Goal: Information Seeking & Learning: Learn about a topic

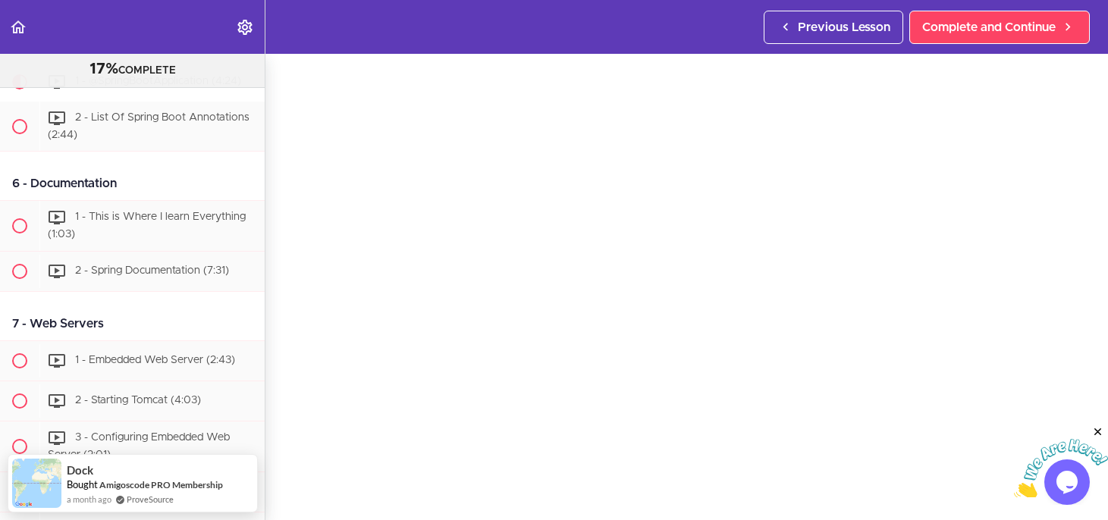
scroll to position [88, 0]
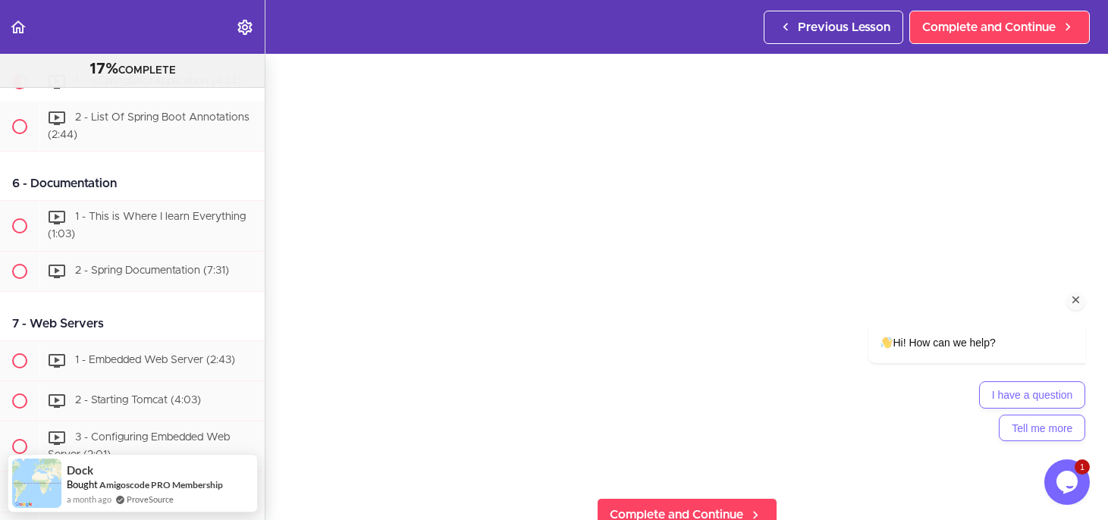
drag, startPoint x: 1076, startPoint y: 303, endPoint x: 1893, endPoint y: 491, distance: 838.8
click at [1076, 303] on icon "Chat attention grabber" at bounding box center [1076, 301] width 14 height 14
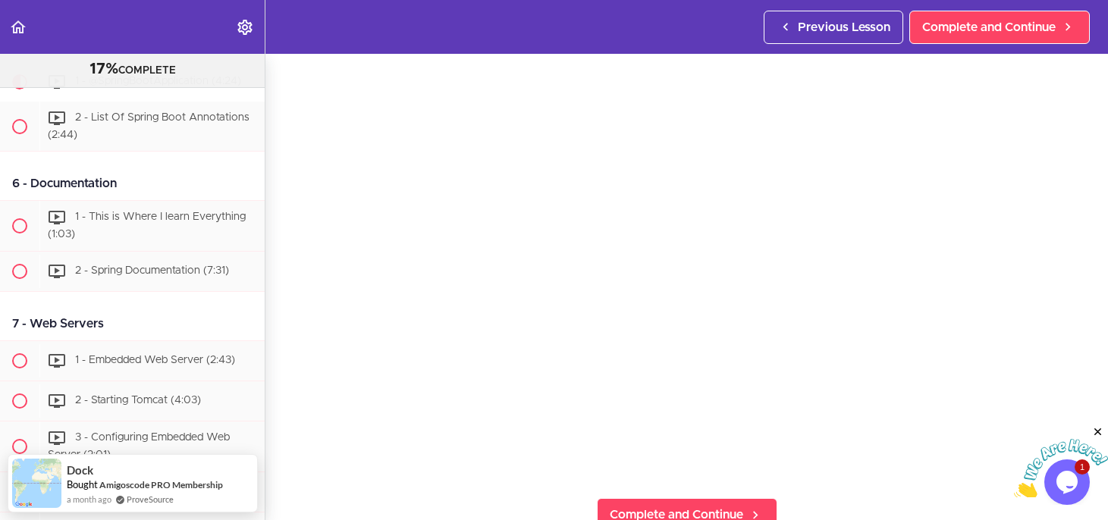
drag, startPoint x: 1098, startPoint y: 431, endPoint x: 2101, endPoint y: 855, distance: 1089.4
click at [1098, 431] on icon "Close" at bounding box center [1098, 433] width 14 height 14
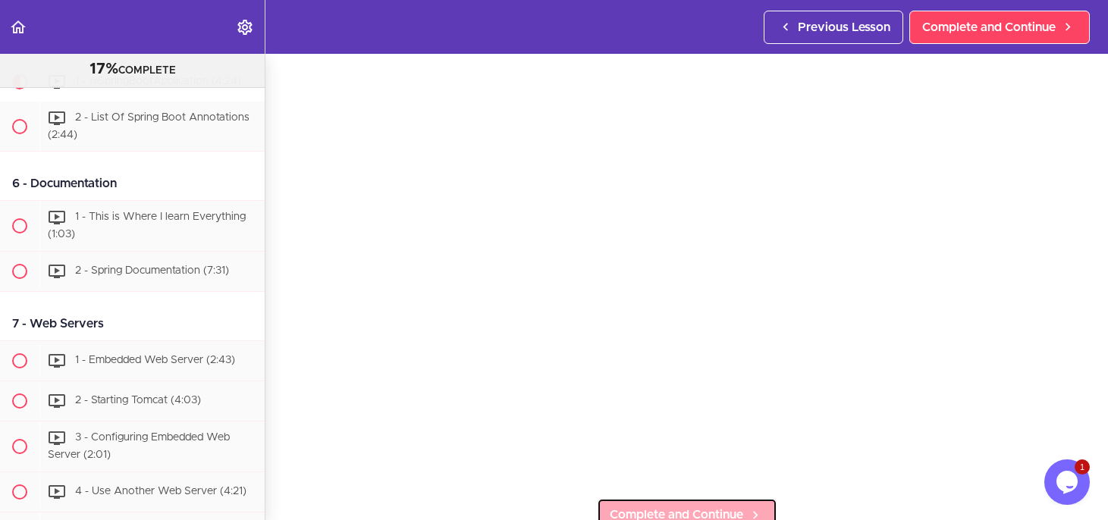
click at [697, 498] on link "Complete and Continue" at bounding box center [687, 514] width 181 height 33
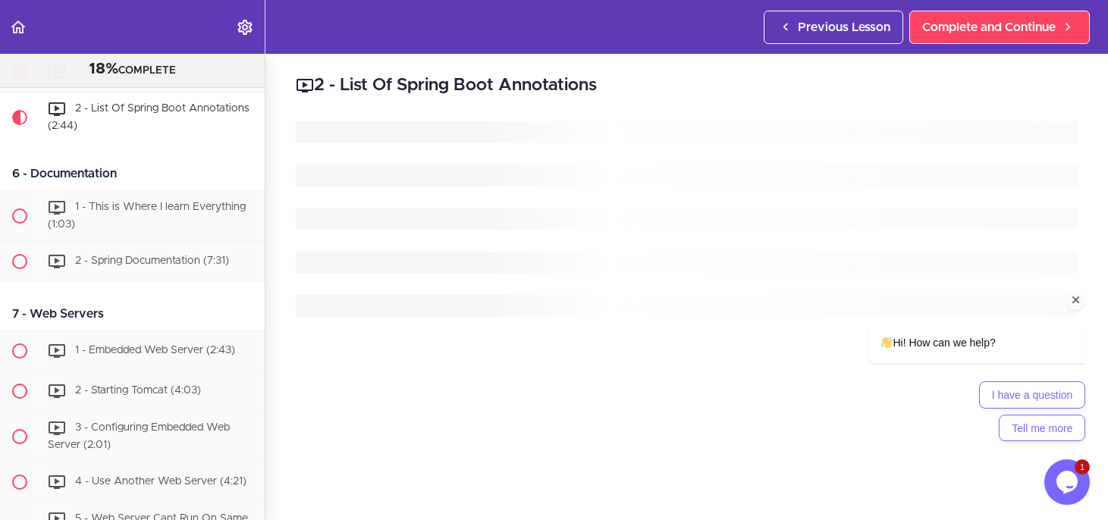
scroll to position [1475, 0]
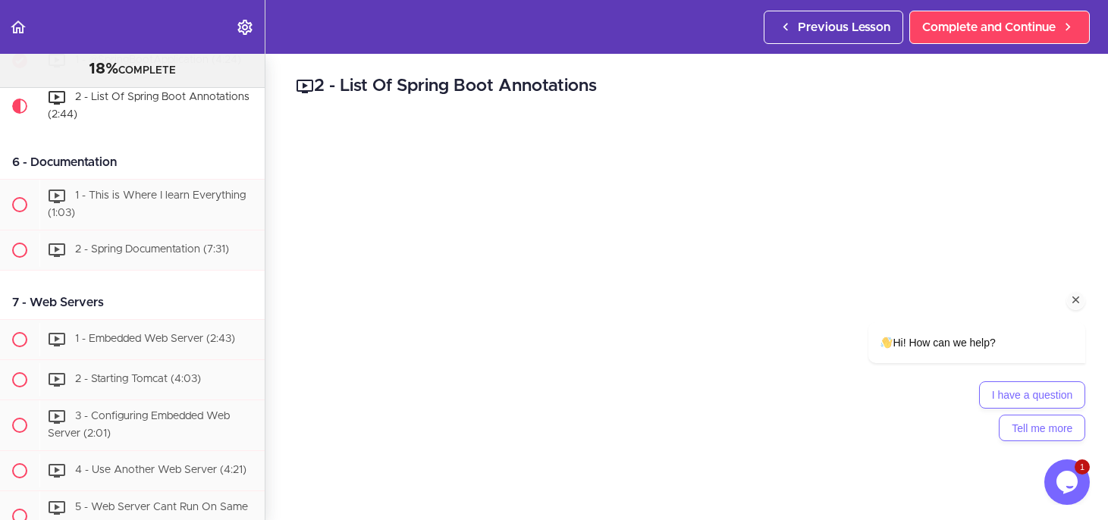
click at [1082, 300] on icon "Chat attention grabber" at bounding box center [1076, 301] width 14 height 14
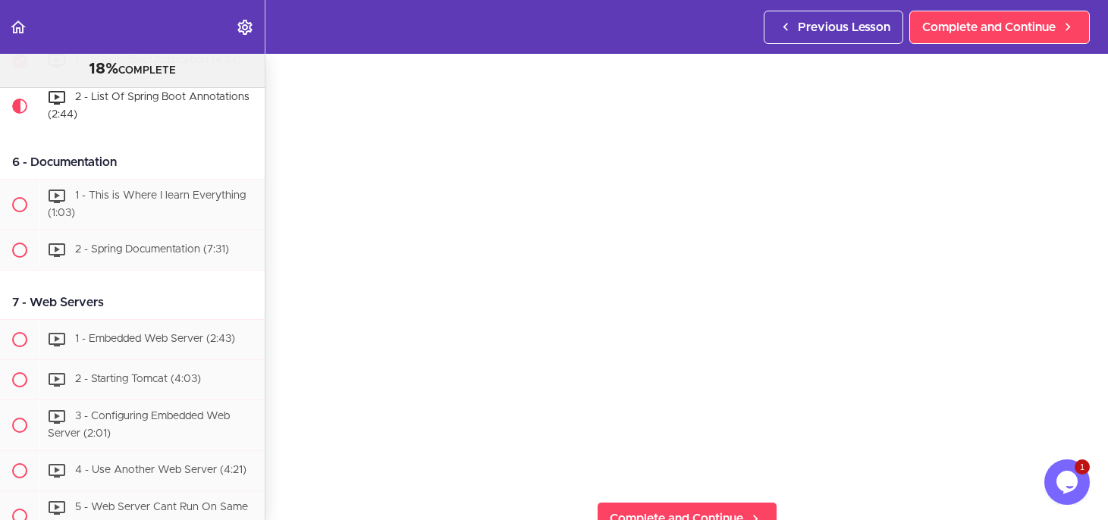
scroll to position [165, 0]
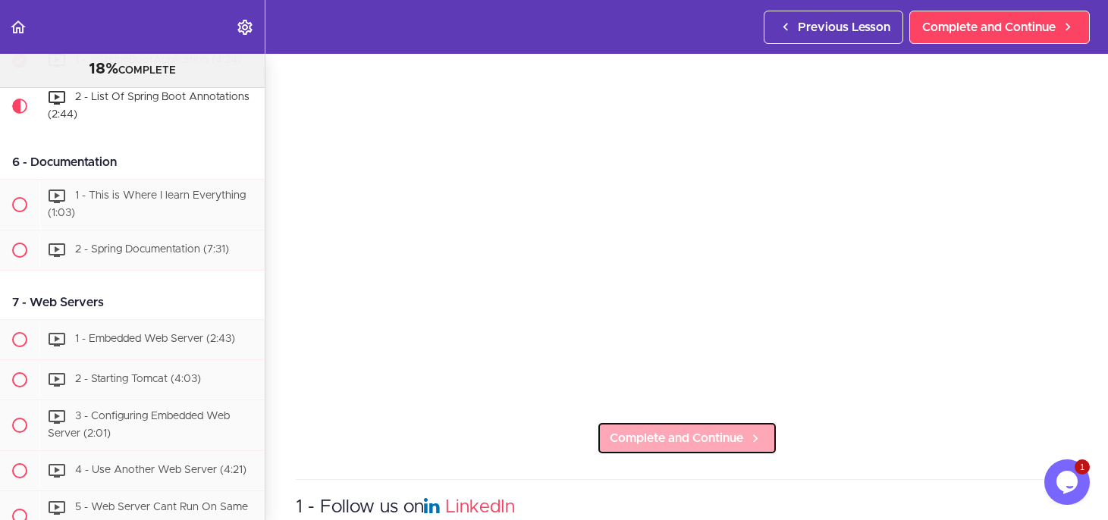
click at [661, 429] on span "Complete and Continue" at bounding box center [676, 438] width 133 height 18
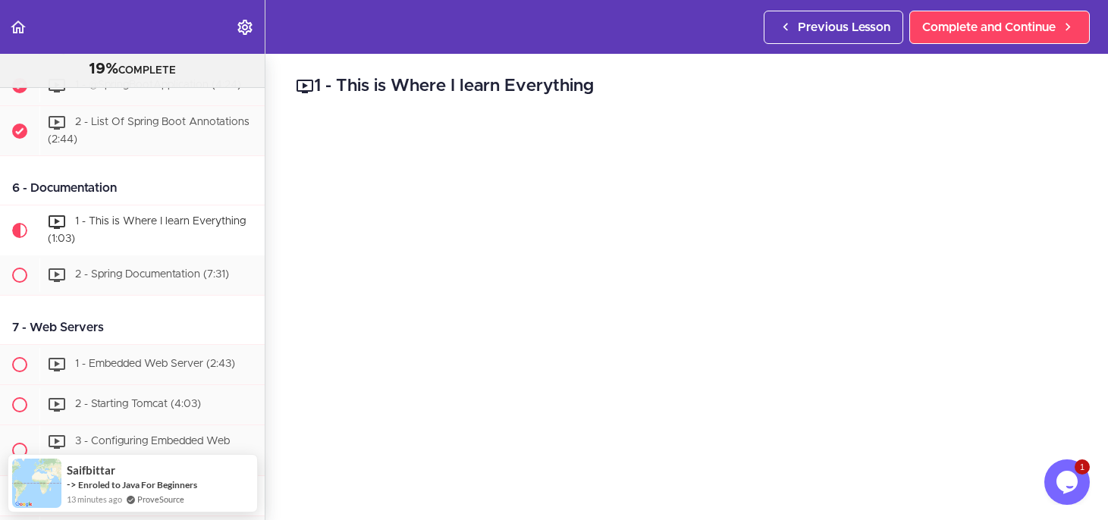
scroll to position [1449, 0]
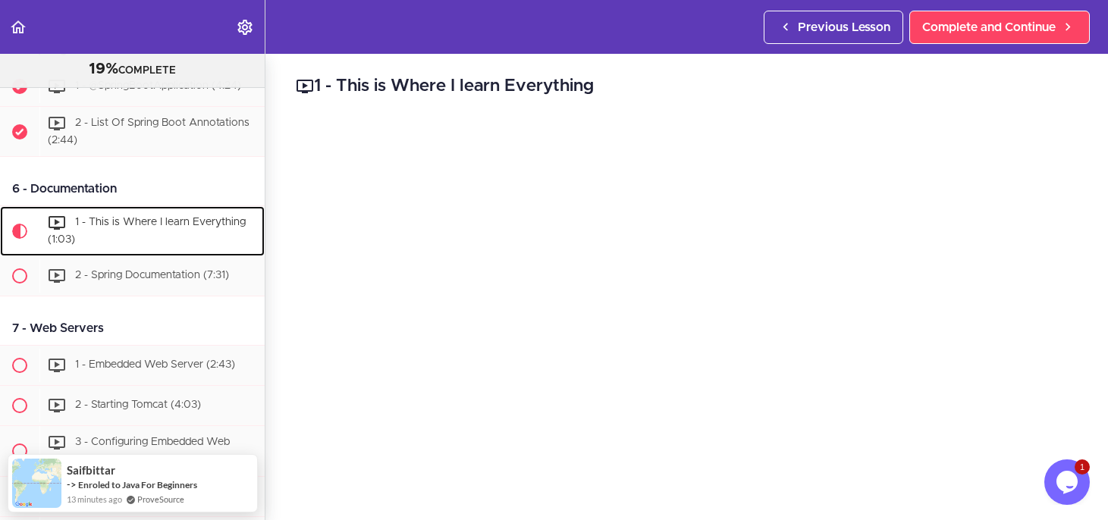
click at [133, 246] on span "1 - This is Where I learn Everything (1:03)" at bounding box center [147, 232] width 198 height 28
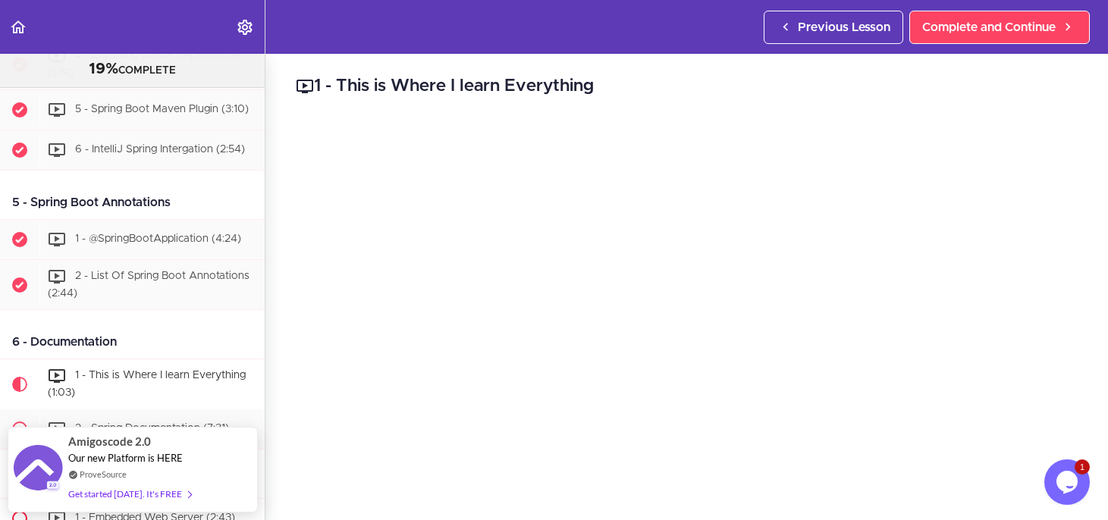
scroll to position [1286, 0]
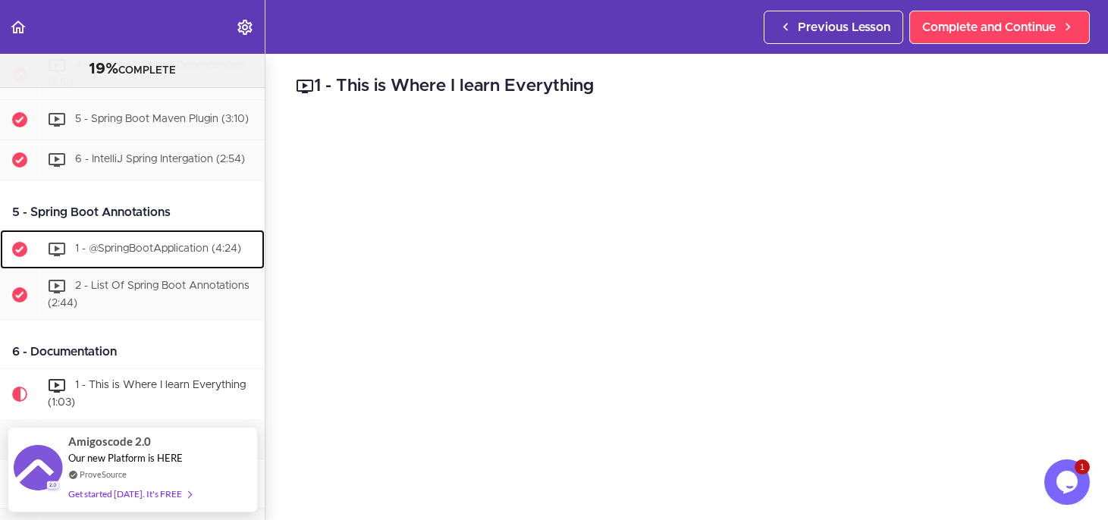
click at [137, 254] on span "1 - @SpringBootApplication (4:24)" at bounding box center [158, 248] width 166 height 11
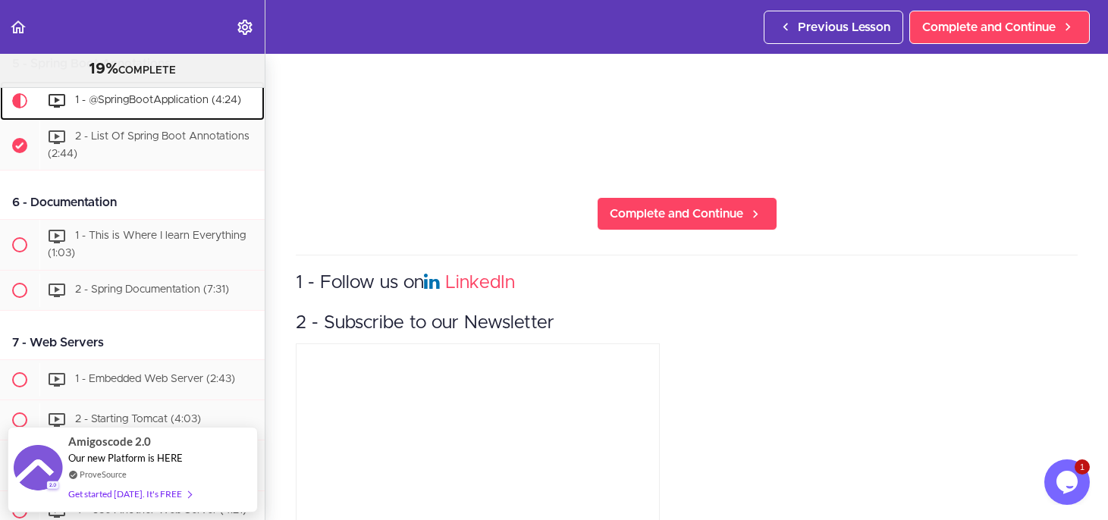
scroll to position [444, 0]
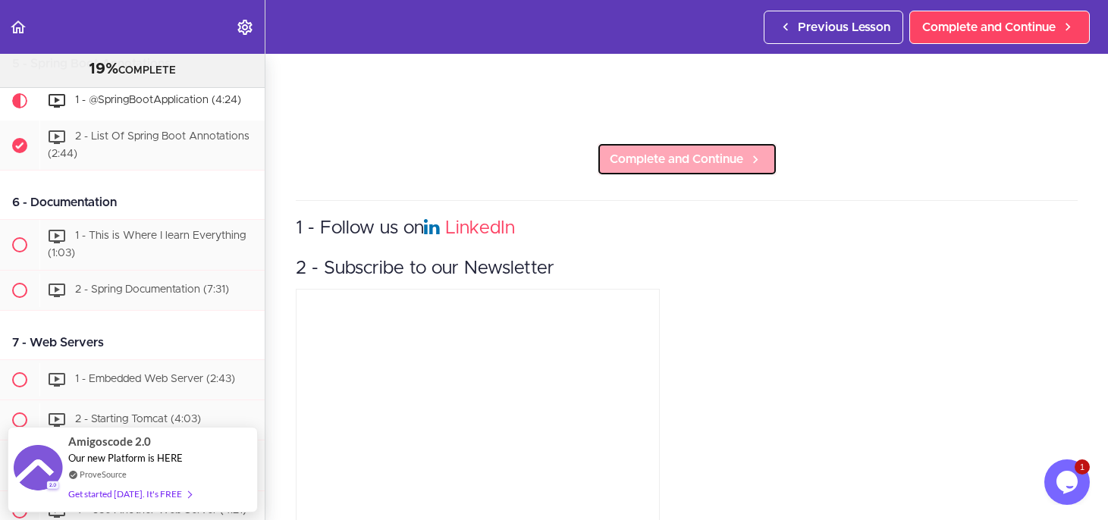
click at [614, 150] on span "Complete and Continue" at bounding box center [676, 159] width 133 height 18
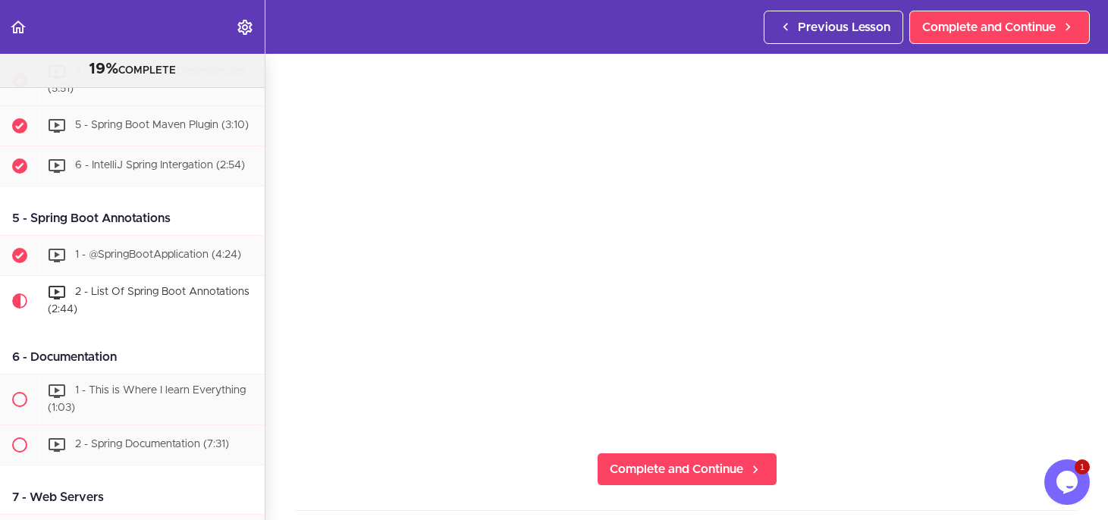
scroll to position [1290, 0]
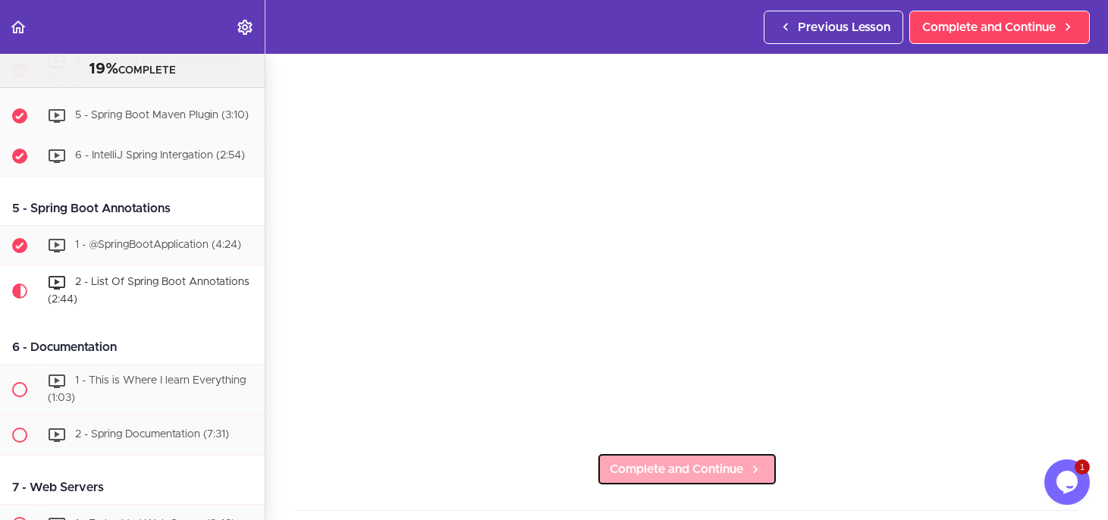
click at [670, 462] on span "Complete and Continue" at bounding box center [676, 469] width 133 height 18
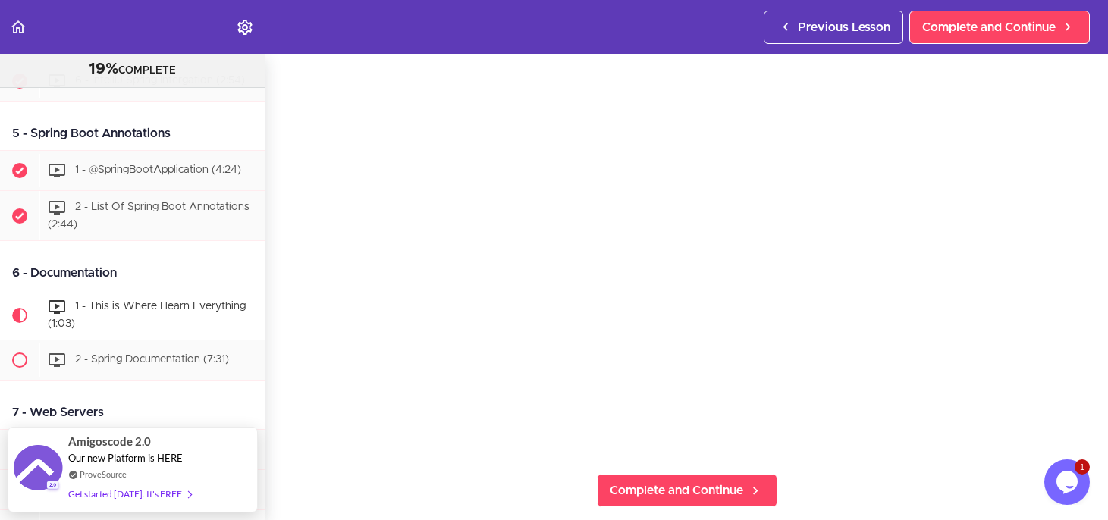
scroll to position [119, 0]
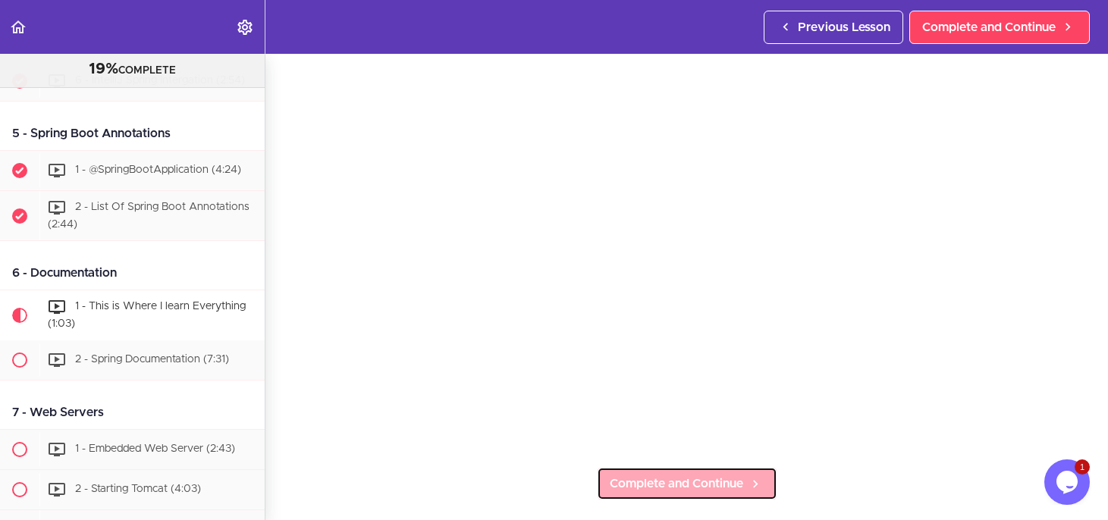
click at [656, 475] on span "Complete and Continue" at bounding box center [676, 484] width 133 height 18
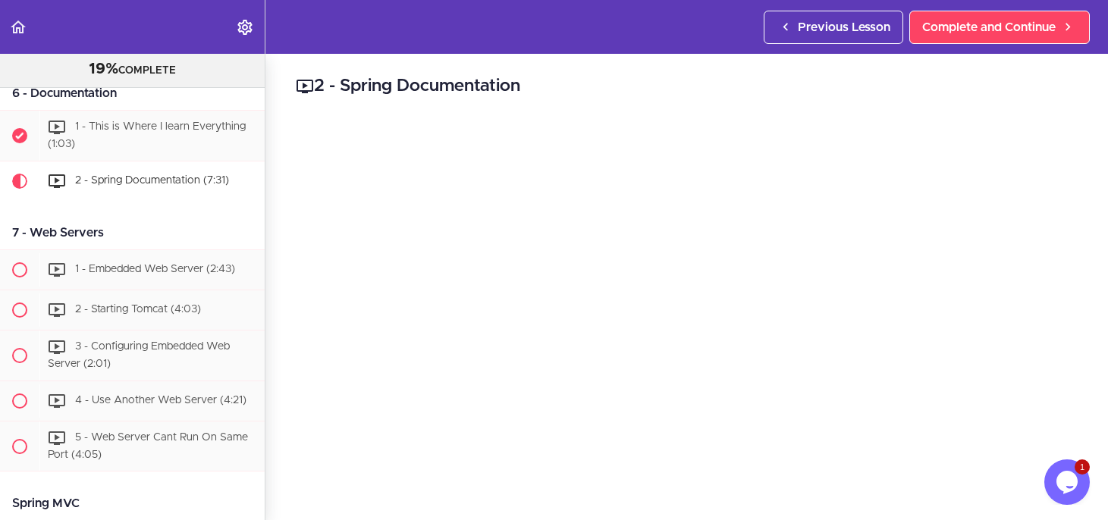
scroll to position [30, 0]
